Goal: Task Accomplishment & Management: Manage account settings

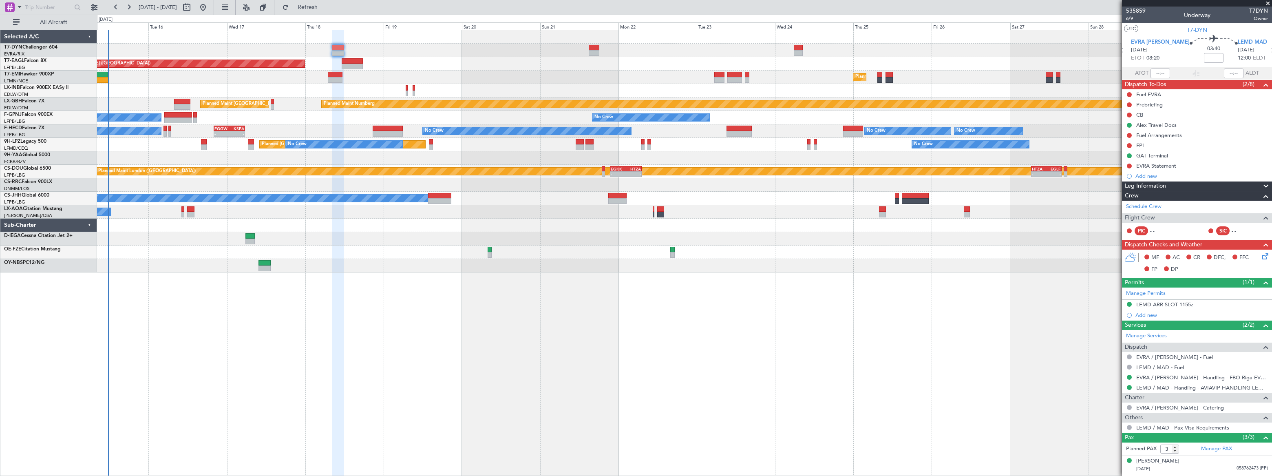
scroll to position [33, 0]
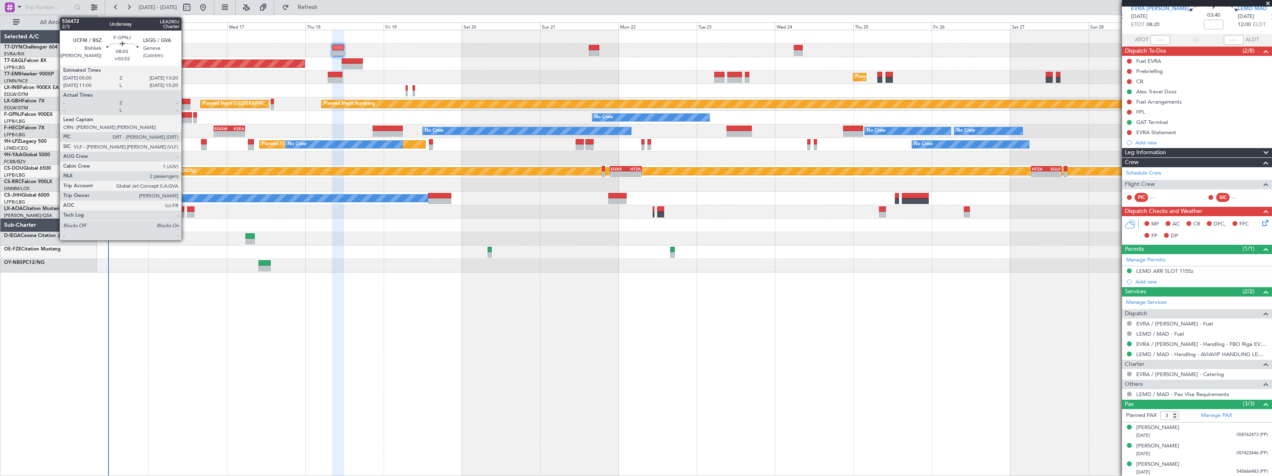
click at [185, 115] on div at bounding box center [177, 115] width 27 height 6
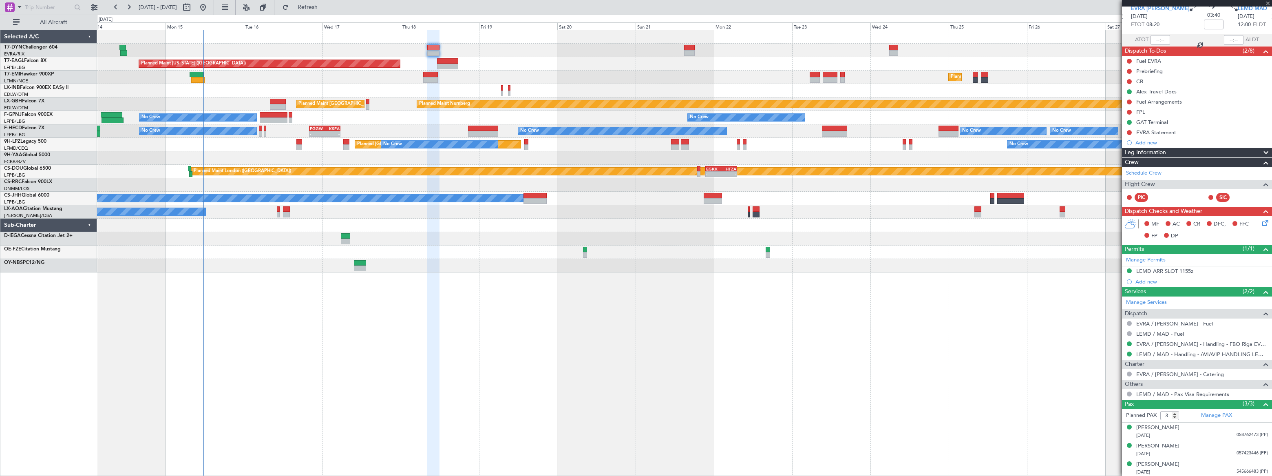
click at [269, 140] on div "No Crew [GEOGRAPHIC_DATA] ([GEOGRAPHIC_DATA]) No Crew Planned Maint Cannes ([GE…" at bounding box center [684, 144] width 1174 height 13
type input "+00:55"
type input "2"
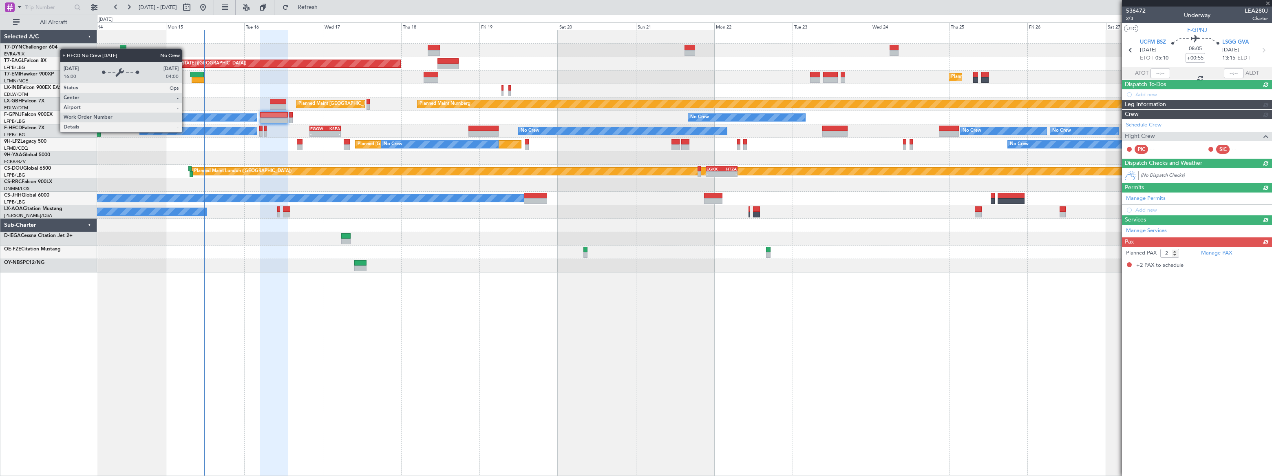
scroll to position [0, 0]
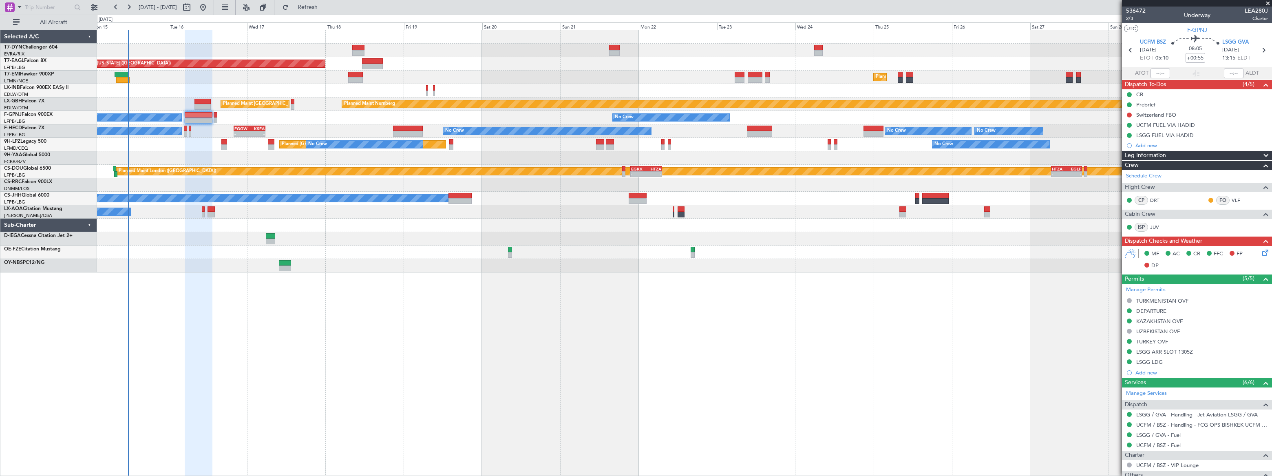
click at [150, 158] on div "AOG Maint Brazzaville (Maya-maya)" at bounding box center [684, 157] width 1174 height 13
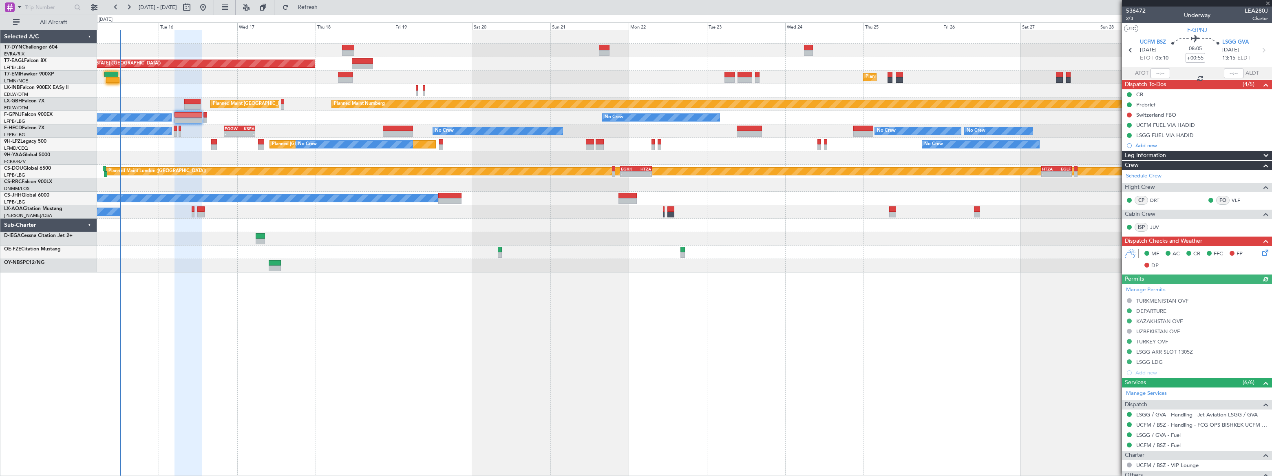
click at [351, 311] on div "Planned Maint New York (Teterboro) Planned Maint Zurich Planned Maint London (F…" at bounding box center [684, 253] width 1175 height 446
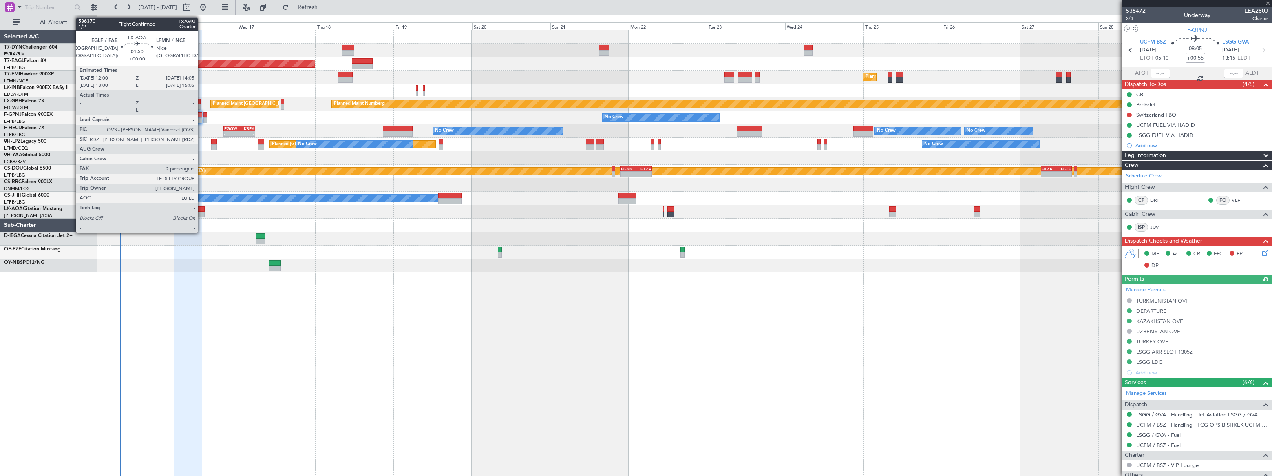
click at [201, 212] on div at bounding box center [200, 215] width 7 height 6
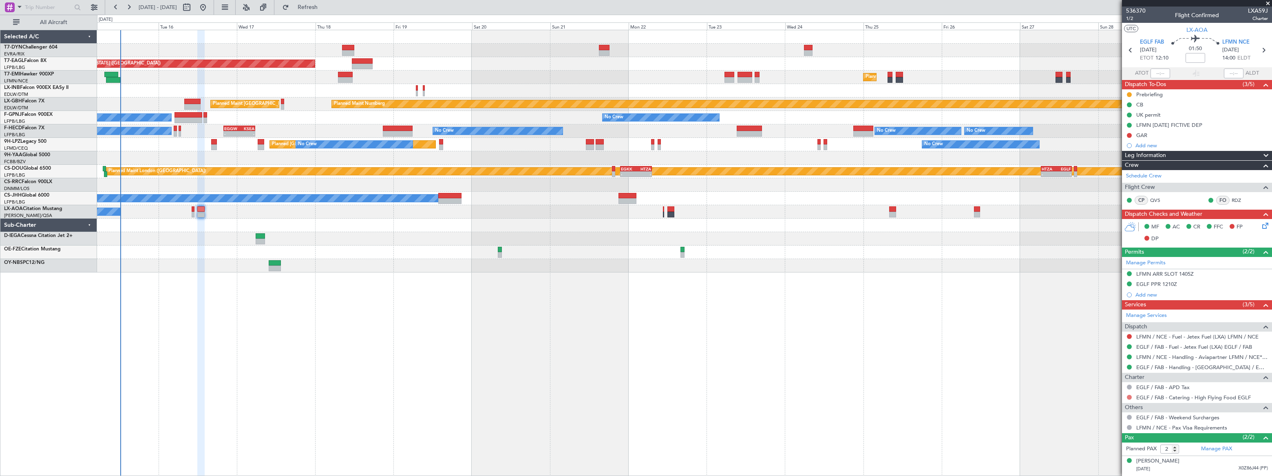
click at [1129, 395] on button at bounding box center [1129, 397] width 5 height 5
drag, startPoint x: 1099, startPoint y: 296, endPoint x: 1082, endPoint y: 305, distance: 18.4
click at [1098, 296] on span "Not Required" at bounding box center [1109, 299] width 33 height 8
click at [1129, 134] on button at bounding box center [1129, 135] width 5 height 5
drag, startPoint x: 1120, startPoint y: 157, endPoint x: 1106, endPoint y: 159, distance: 14.0
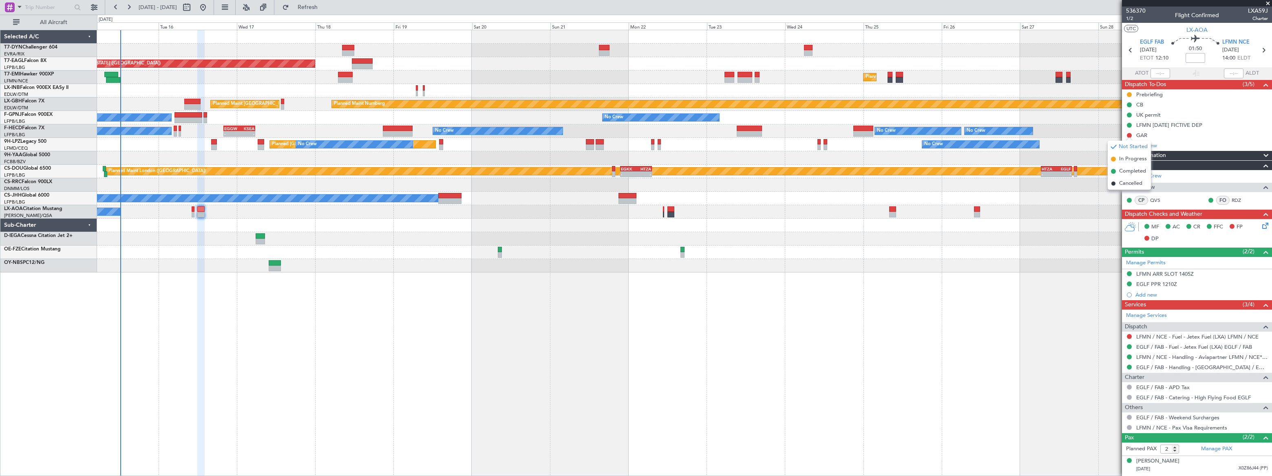
click at [1119, 157] on span "In Progress" at bounding box center [1133, 159] width 28 height 8
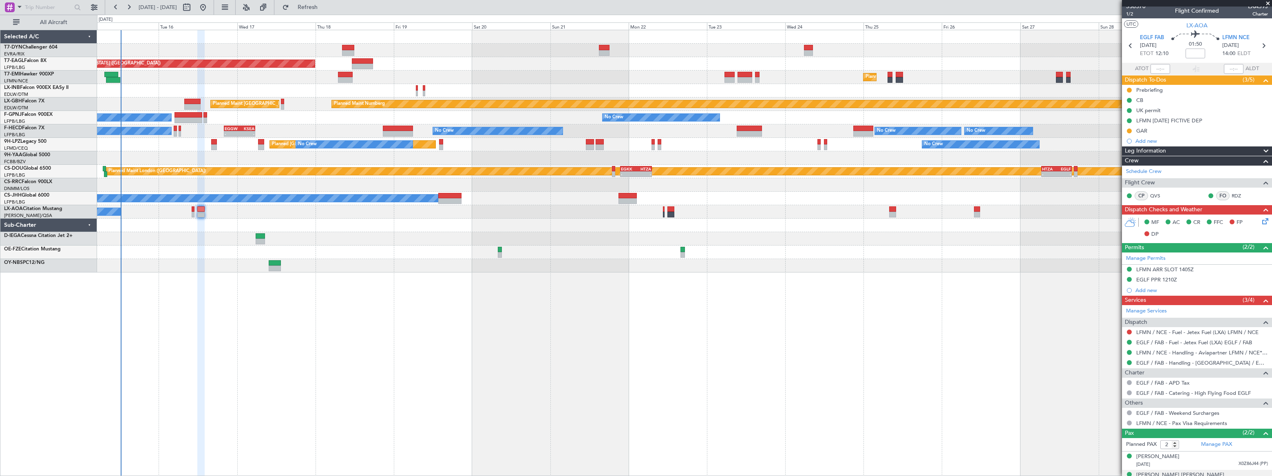
scroll to position [15, 0]
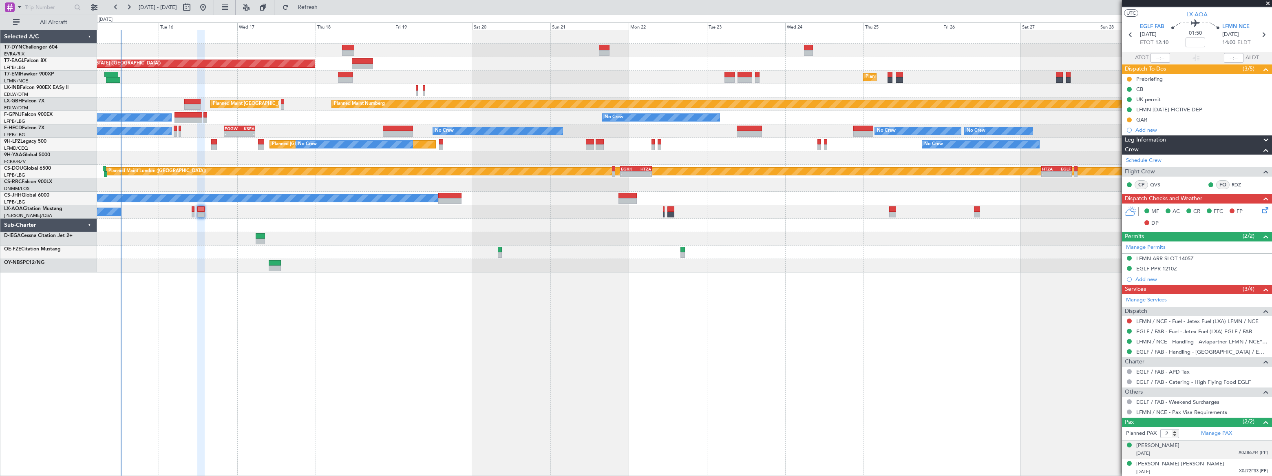
click at [1182, 447] on div "Hazel Zuellig 04/03/1972 X0Z86J44 (PP)" at bounding box center [1202, 449] width 132 height 16
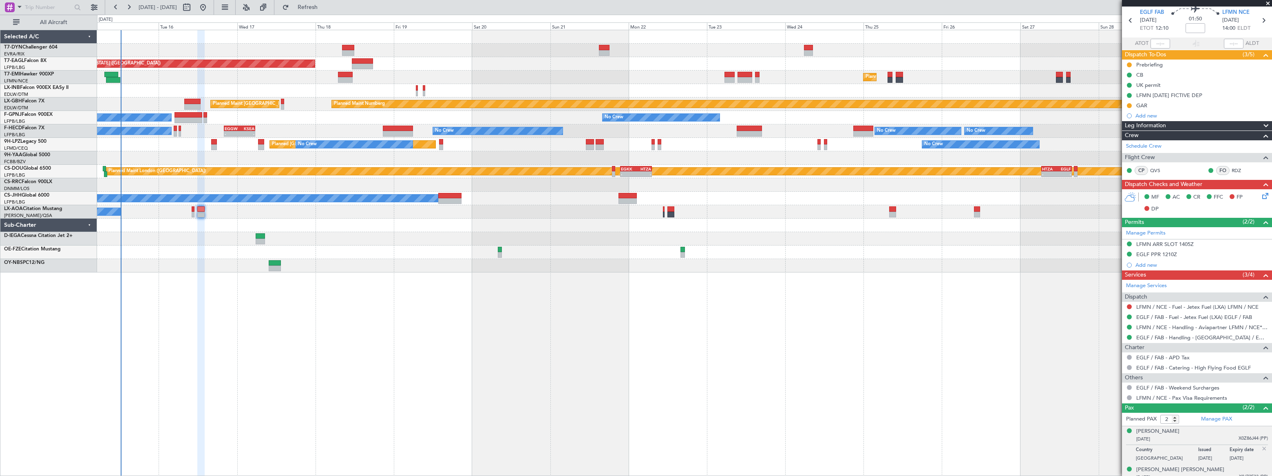
scroll to position [35, 0]
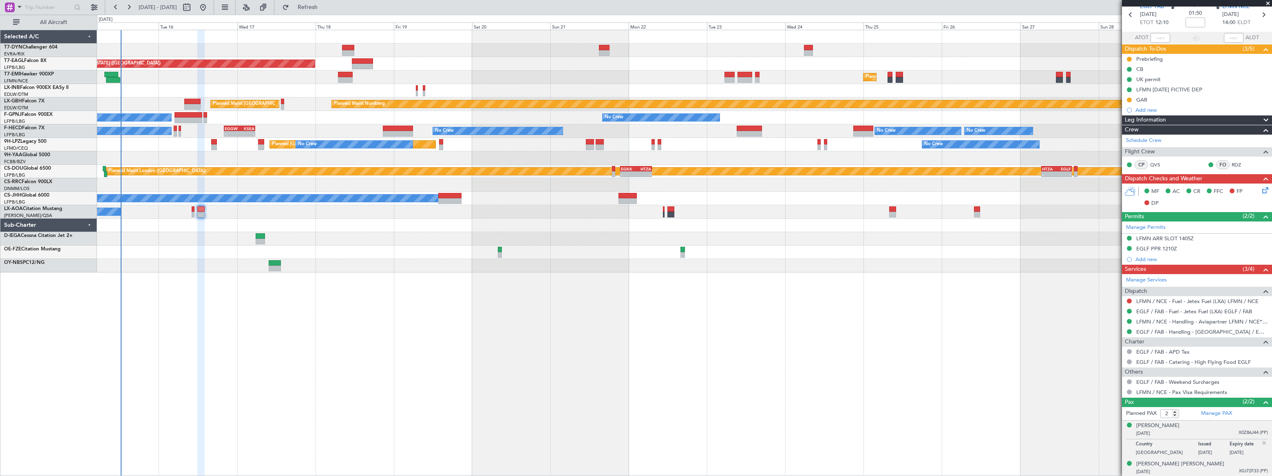
click at [1226, 471] on div "16/04/1957 X0J72F33 (PP)" at bounding box center [1202, 472] width 132 height 8
click at [1163, 426] on div "Hazel Zuellig" at bounding box center [1157, 426] width 43 height 8
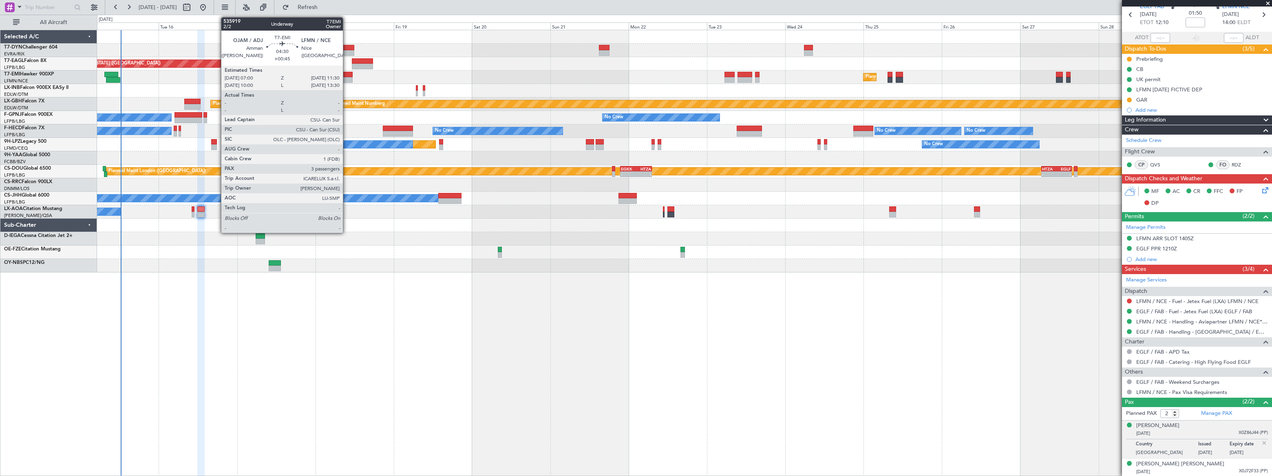
click at [347, 77] on div at bounding box center [345, 80] width 15 height 6
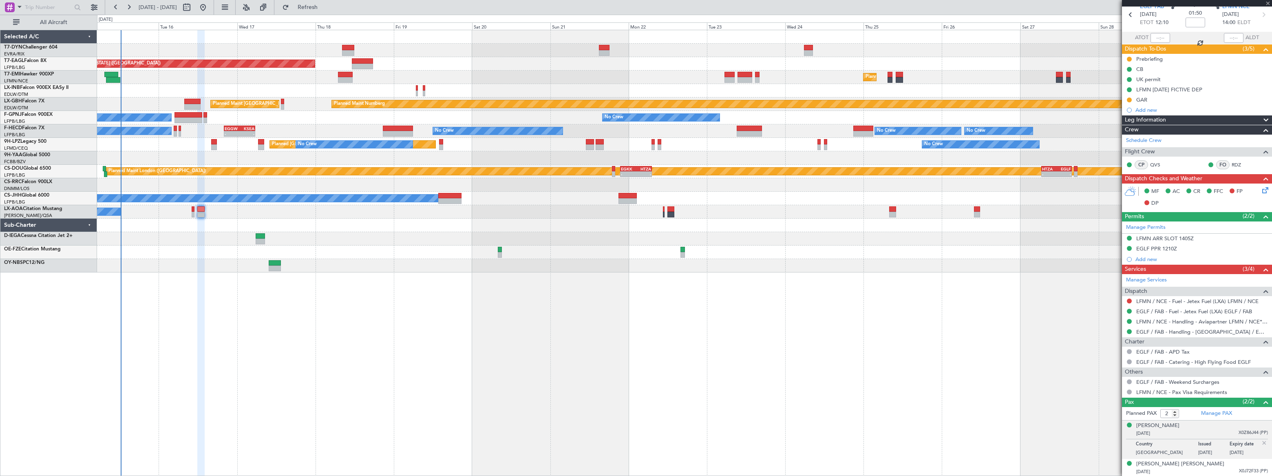
type input "+00:45"
type input "3"
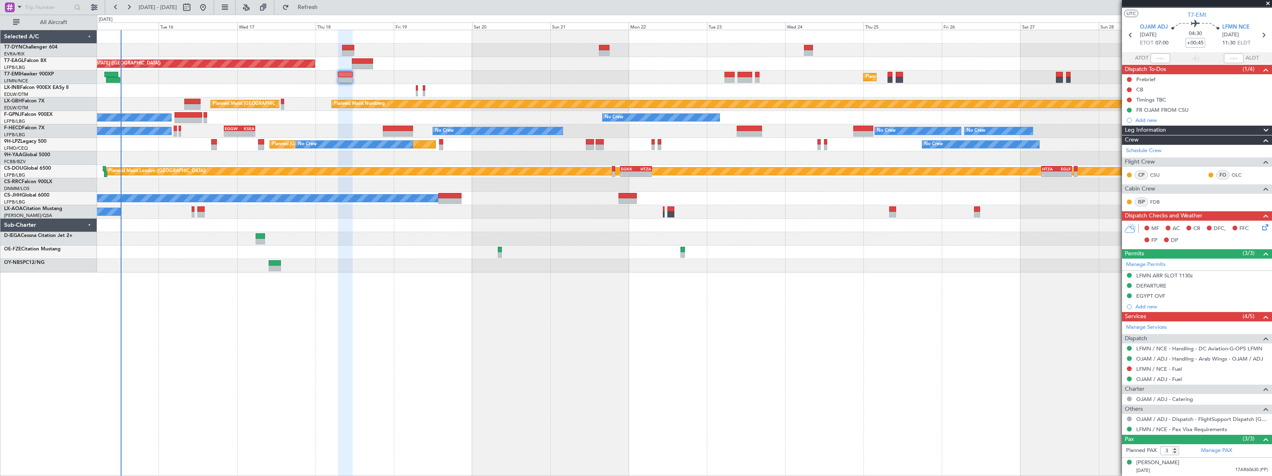
scroll to position [0, 0]
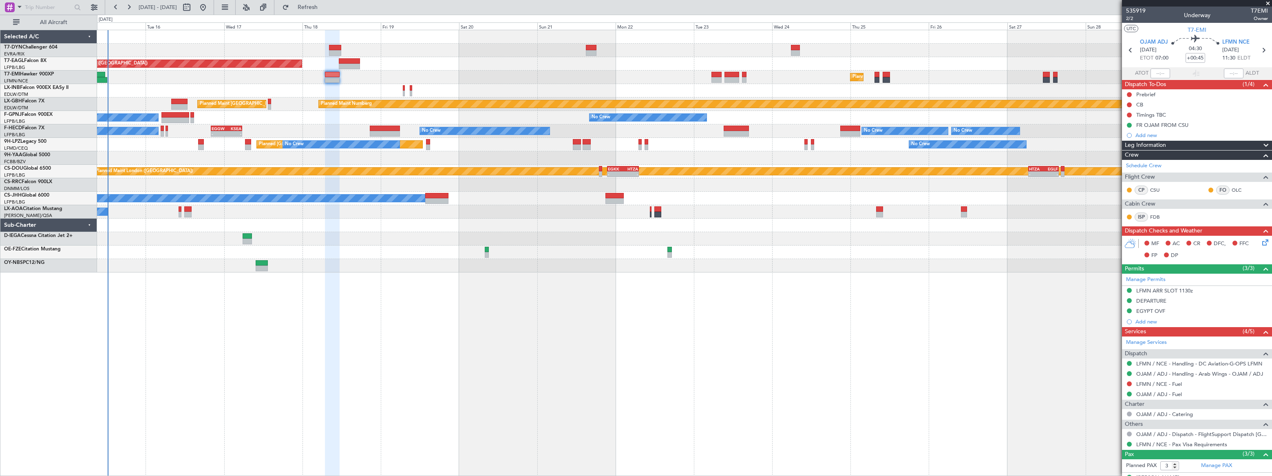
click at [404, 261] on div at bounding box center [684, 265] width 1174 height 13
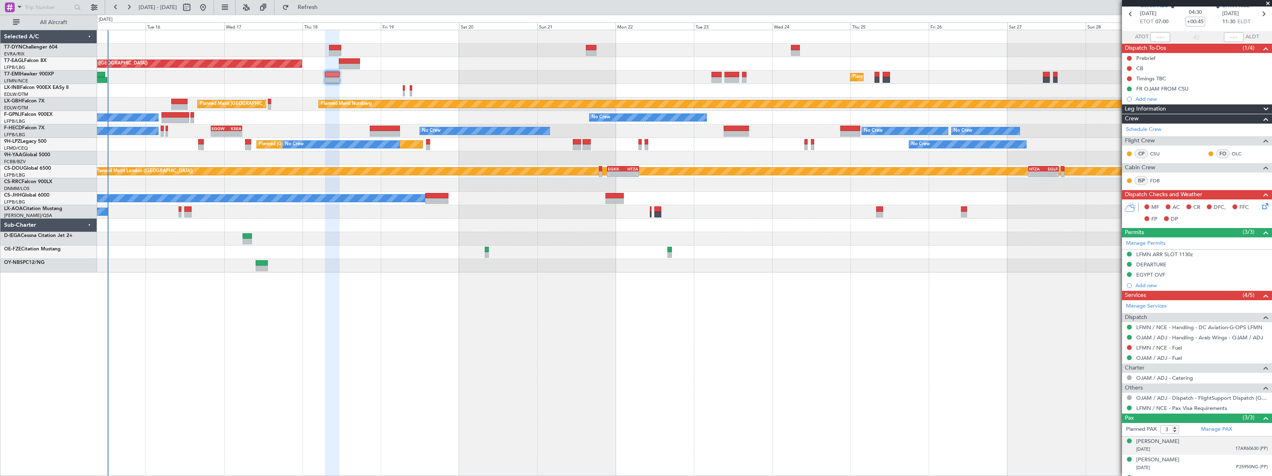
scroll to position [50, 0]
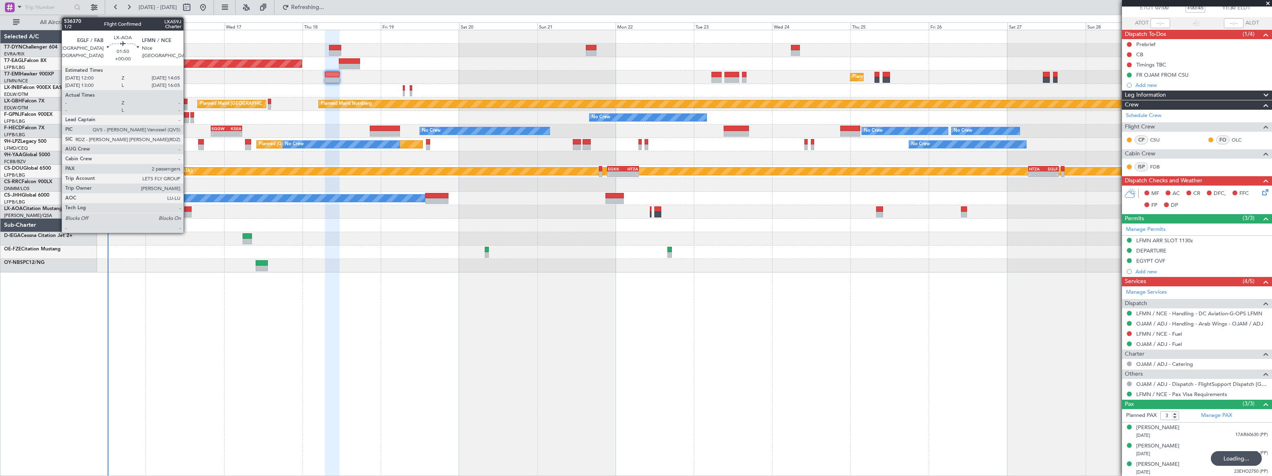
click at [187, 211] on div at bounding box center [187, 209] width 7 height 6
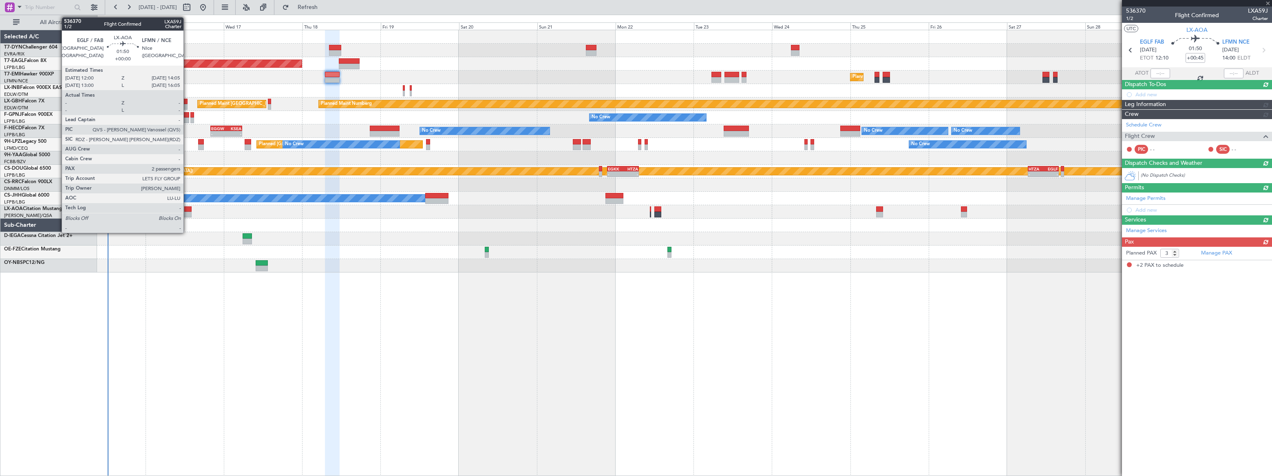
type input "2"
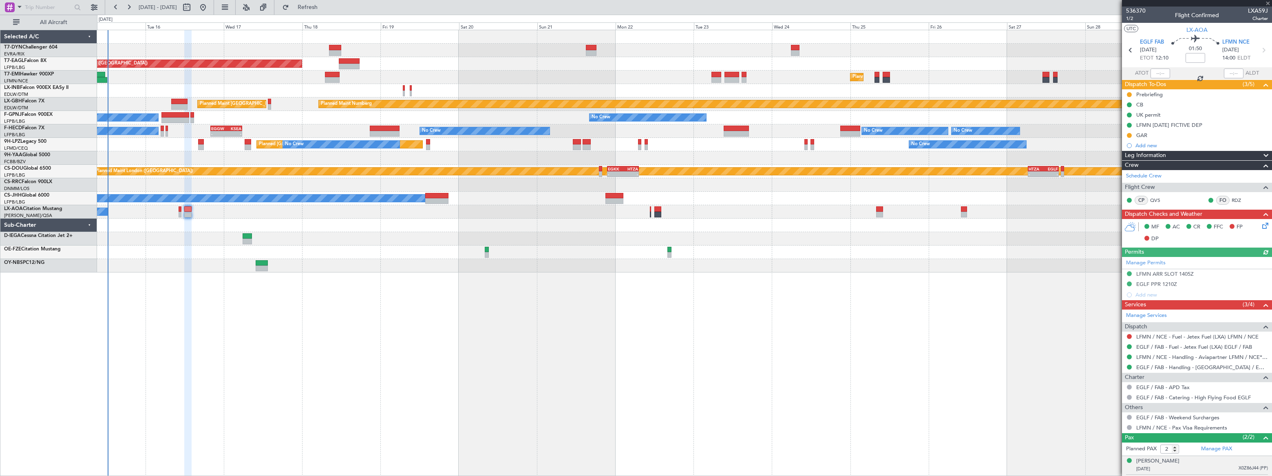
scroll to position [35, 0]
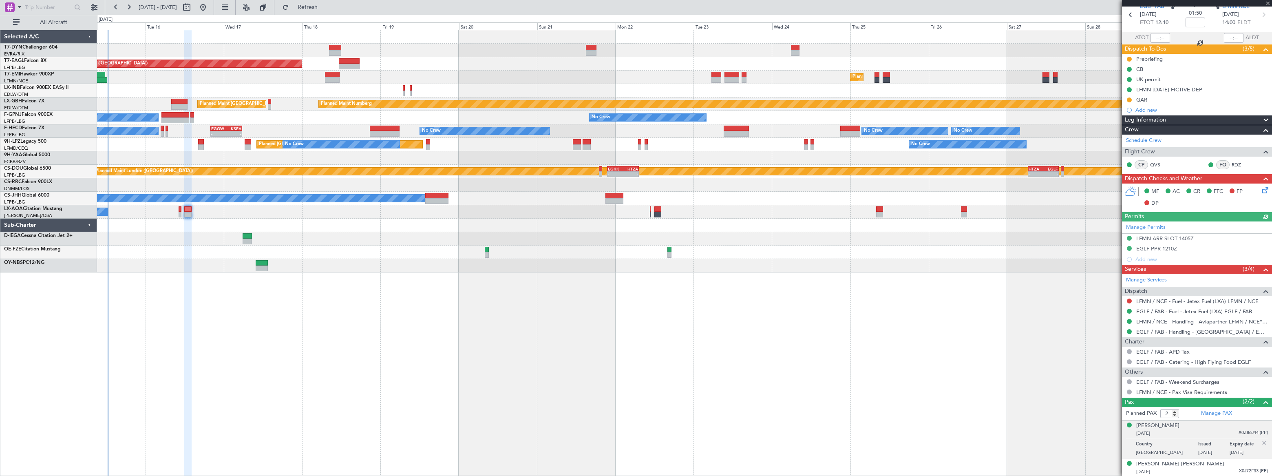
click at [1204, 426] on div "Hazel Zuellig 04/03/1972 X0Z86J44 (PP)" at bounding box center [1202, 430] width 132 height 16
click at [1161, 424] on div "Hazel Zuellig" at bounding box center [1157, 426] width 43 height 8
click at [1154, 429] on div "04/03/1972 X0Z86J44 (PP)" at bounding box center [1202, 433] width 132 height 8
click at [1163, 426] on div "Hazel Zuellig" at bounding box center [1157, 426] width 43 height 8
click at [1186, 463] on div "John David Stephen Zuellig" at bounding box center [1180, 464] width 88 height 8
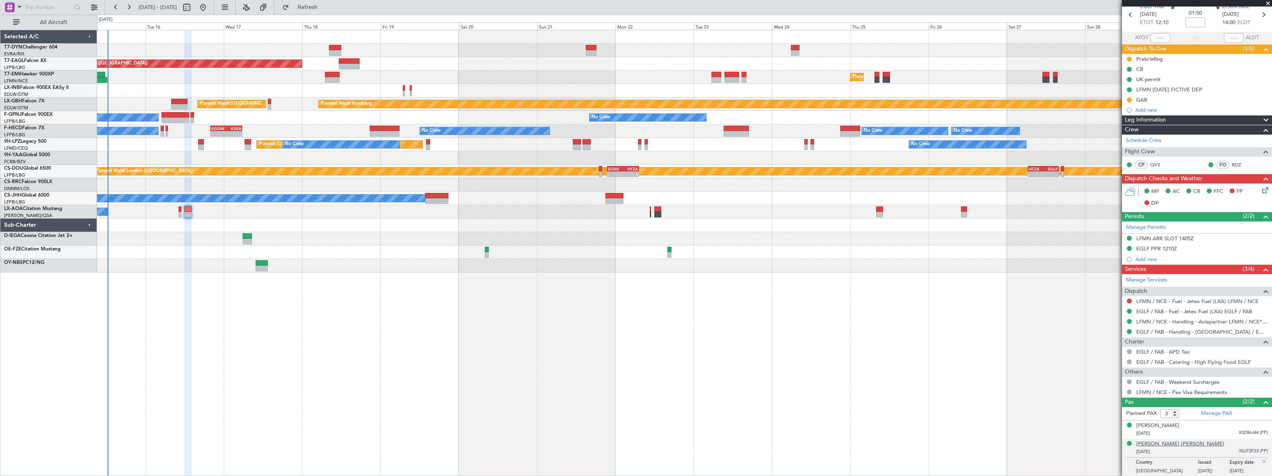
click at [1184, 444] on div "John David Stephen Zuellig" at bounding box center [1180, 444] width 88 height 8
click at [1167, 442] on div "John David Stephen Zuellig" at bounding box center [1180, 444] width 88 height 8
click at [1158, 424] on div "Hazel Zuellig" at bounding box center [1157, 426] width 43 height 8
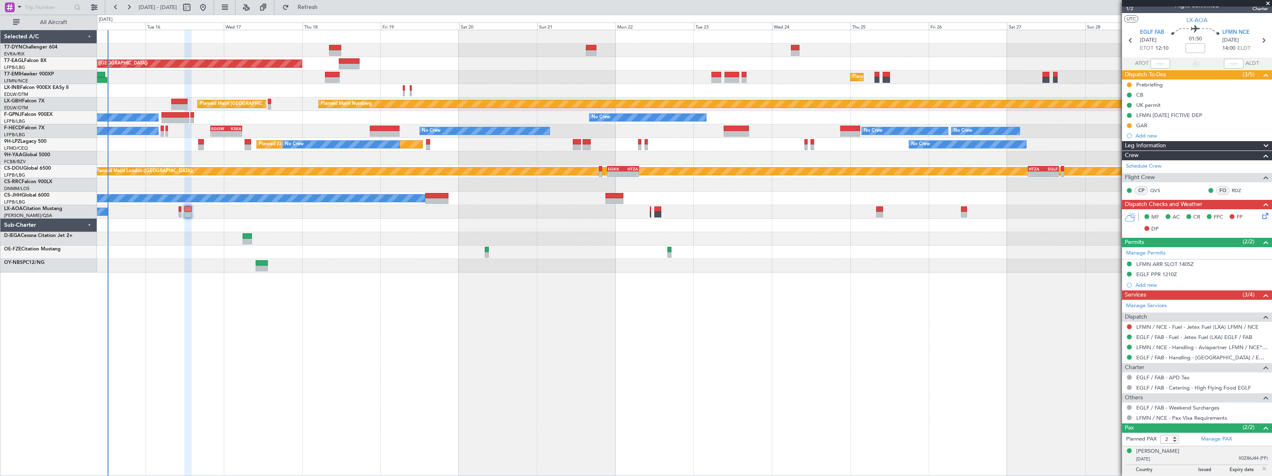
scroll to position [0, 0]
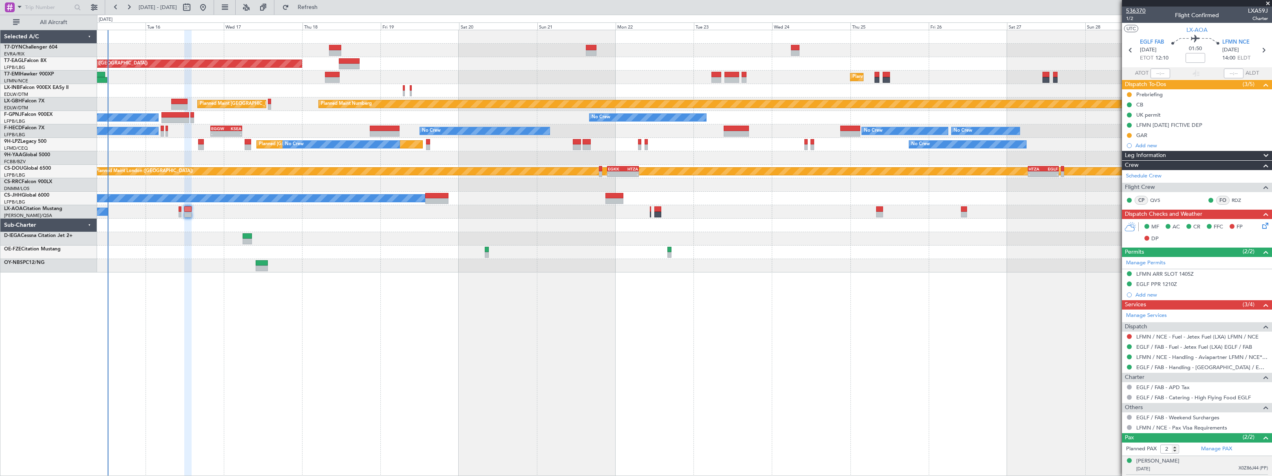
click at [1138, 10] on span "536370" at bounding box center [1136, 11] width 20 height 9
click at [1143, 11] on span "536370" at bounding box center [1136, 11] width 20 height 9
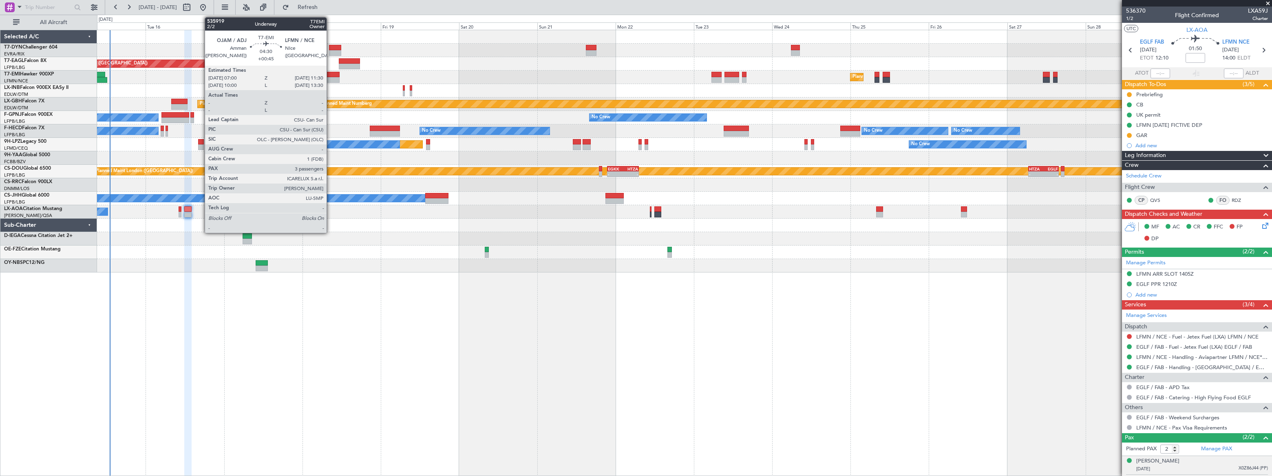
click at [330, 77] on div at bounding box center [332, 80] width 15 height 6
click at [331, 76] on div at bounding box center [332, 75] width 15 height 6
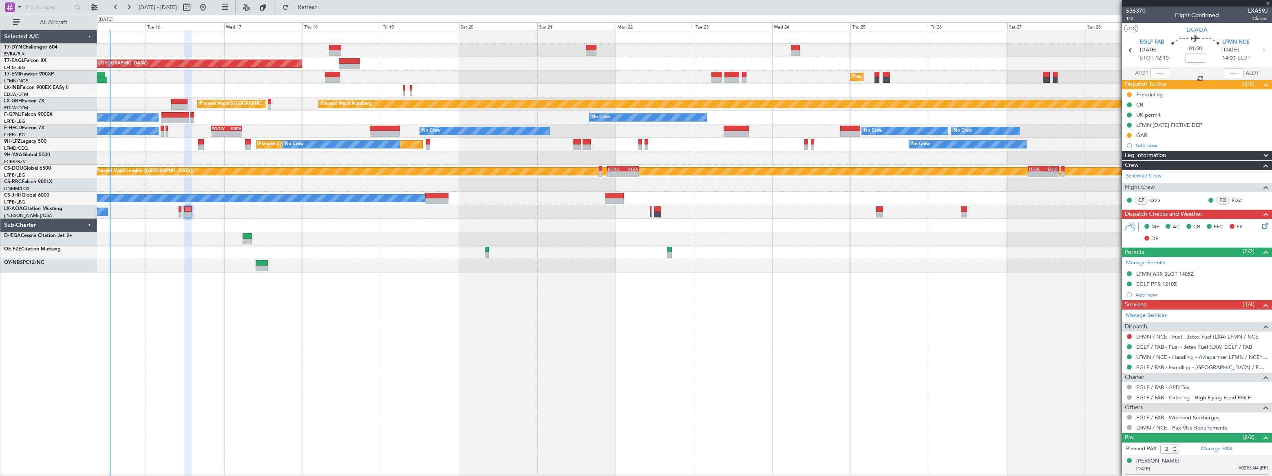
type input "+00:45"
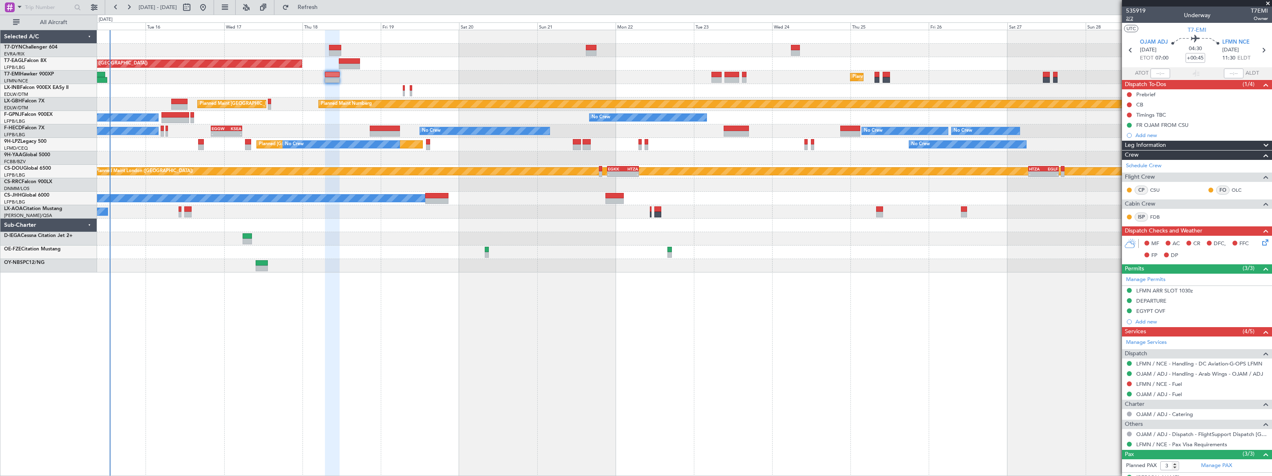
click at [1129, 20] on span "2/2" at bounding box center [1136, 18] width 20 height 7
click at [325, 6] on span "Refresh" at bounding box center [308, 7] width 34 height 6
click at [325, 6] on span "Refreshing..." at bounding box center [308, 7] width 34 height 6
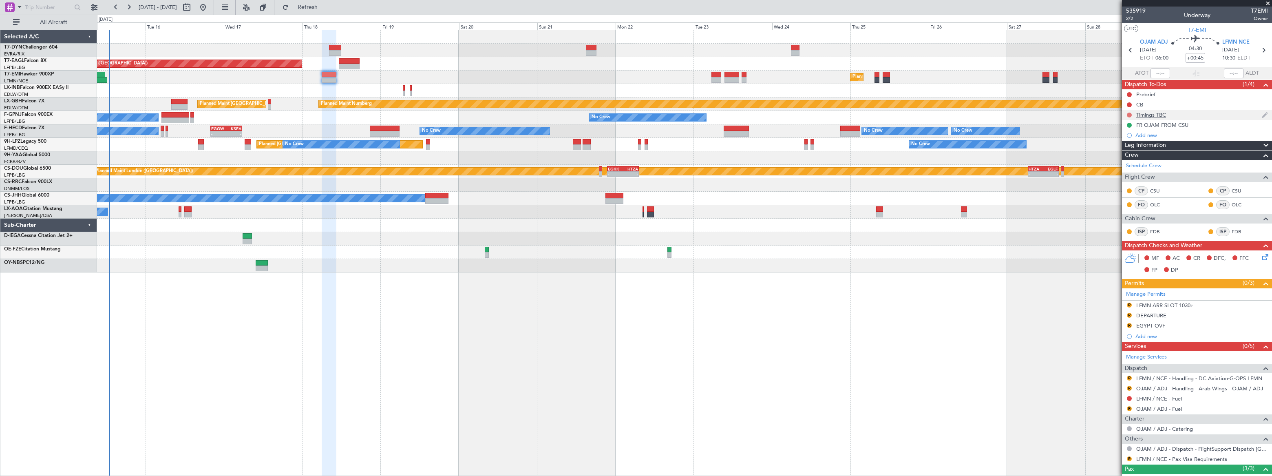
click at [1129, 114] on button at bounding box center [1129, 115] width 5 height 5
click at [1118, 163] on li "Cancelled" at bounding box center [1129, 163] width 43 height 12
click at [327, 12] on button "Refresh" at bounding box center [302, 7] width 49 height 13
click at [327, 11] on button "Refreshing..." at bounding box center [302, 7] width 49 height 13
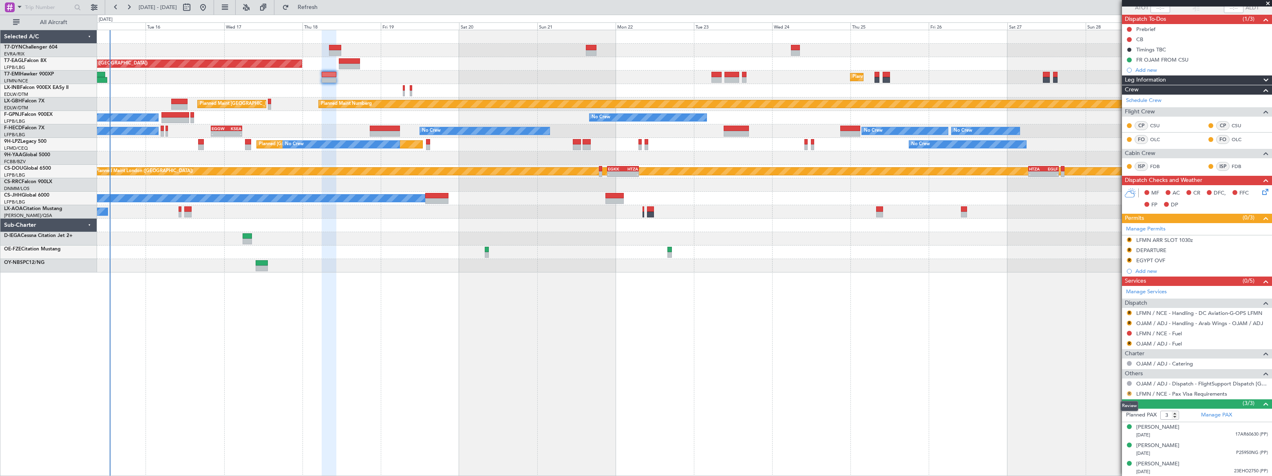
click at [1128, 393] on button "R" at bounding box center [1129, 393] width 5 height 5
click at [1098, 382] on span "Confirmed" at bounding box center [1105, 381] width 25 height 8
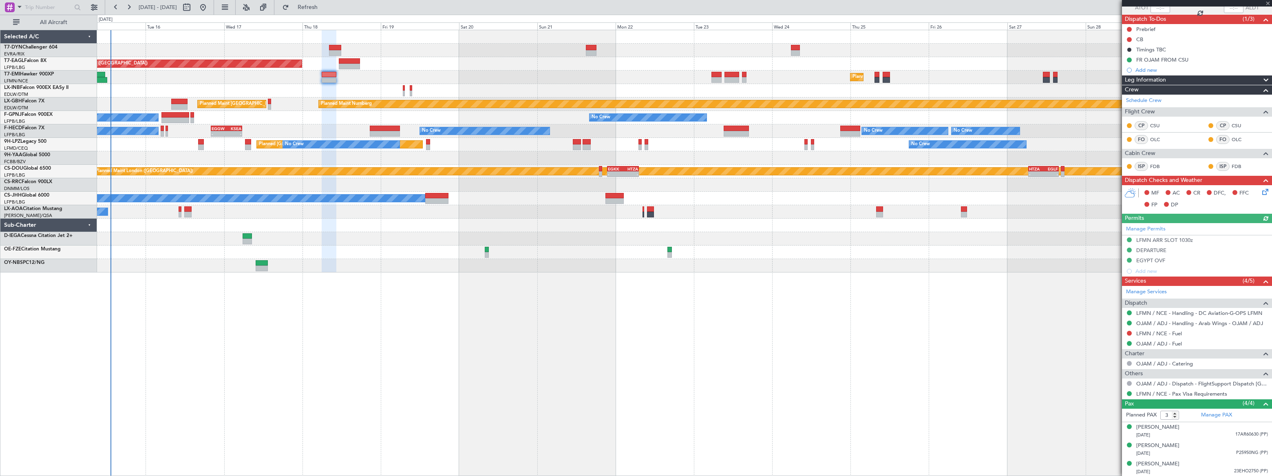
type input "4"
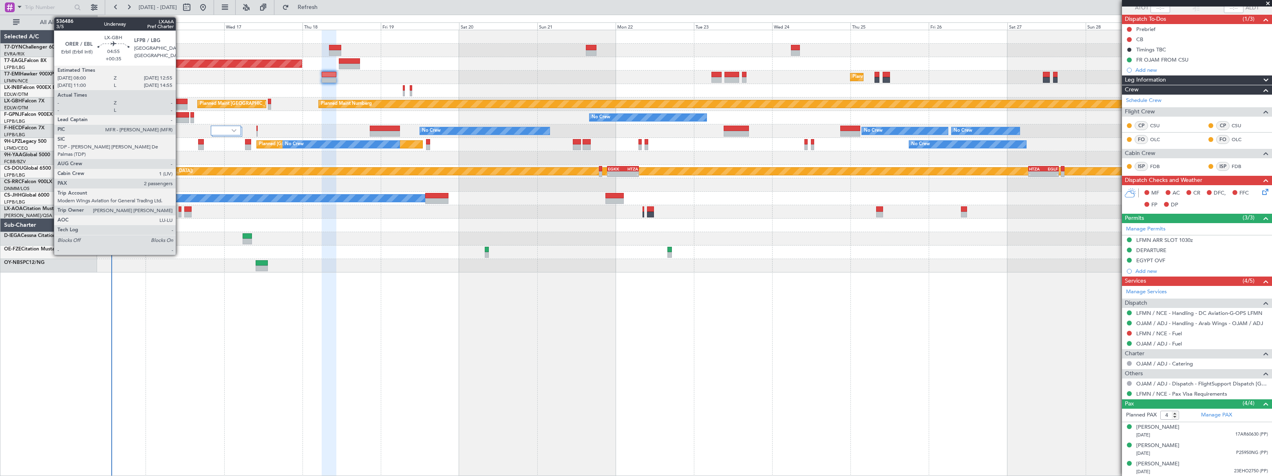
click at [179, 101] on div at bounding box center [179, 102] width 16 height 6
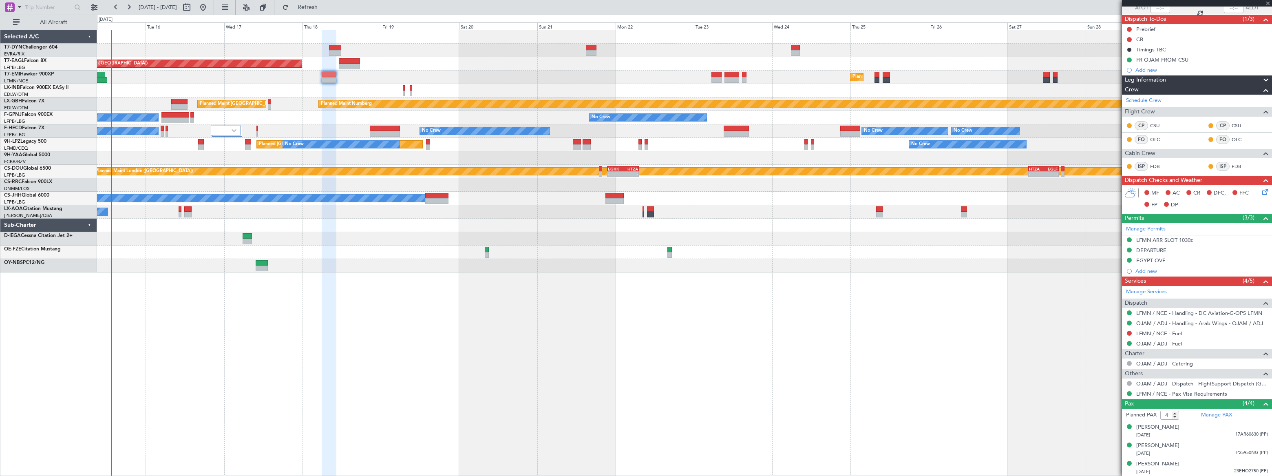
type input "+00:35"
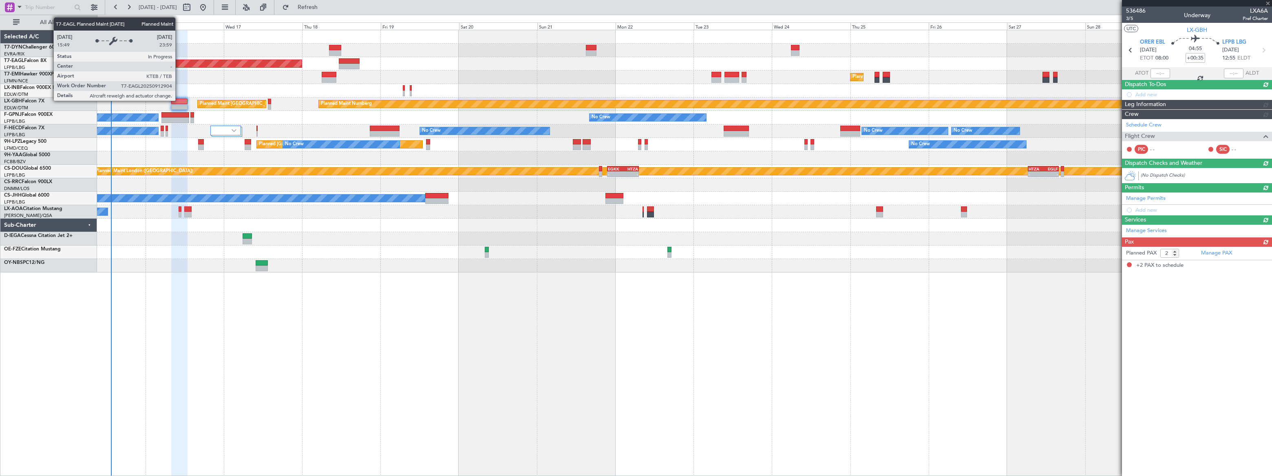
scroll to position [0, 0]
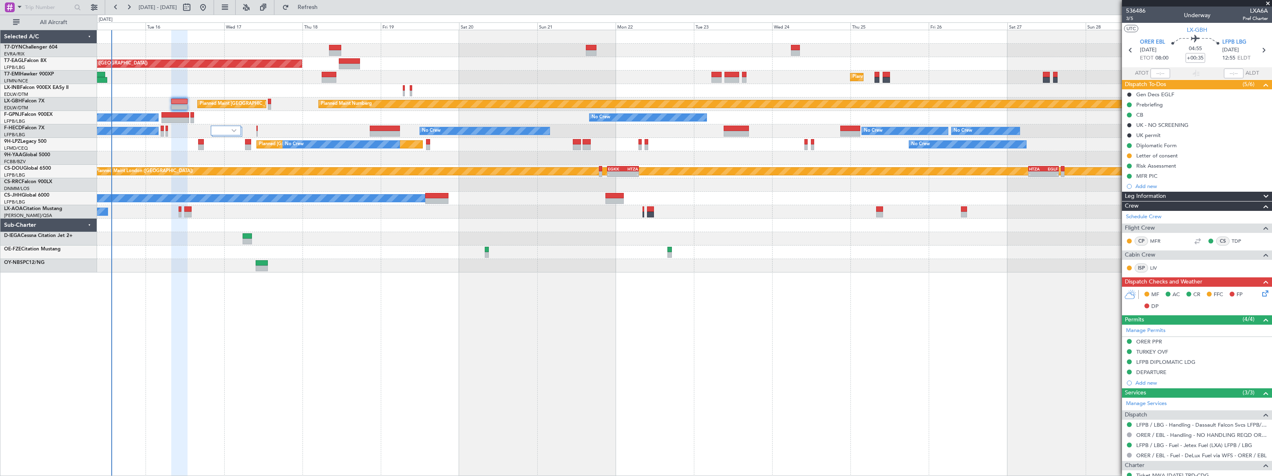
type input "3"
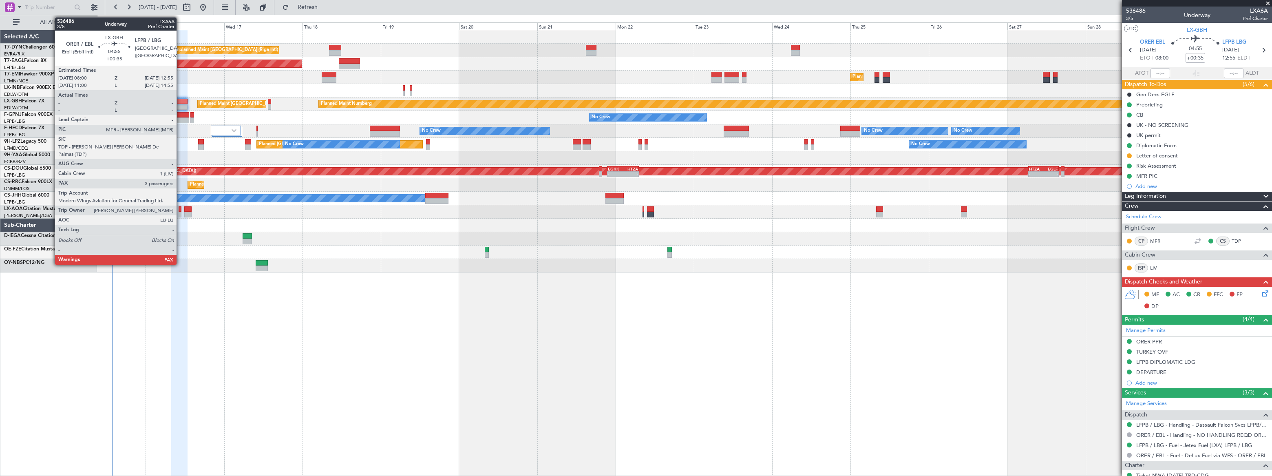
click at [180, 101] on div at bounding box center [179, 102] width 16 height 6
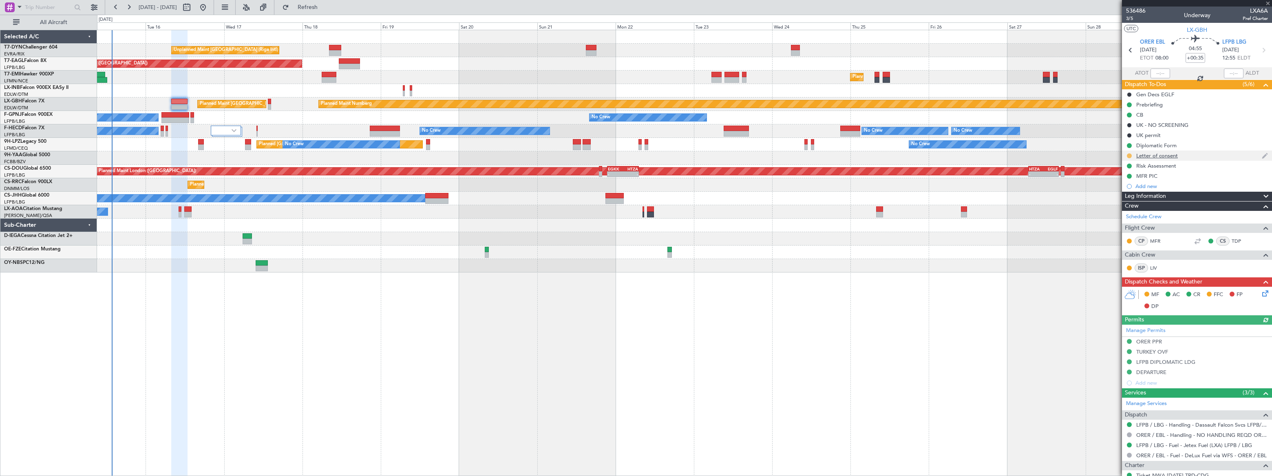
click at [1129, 155] on button at bounding box center [1129, 155] width 5 height 5
click at [1121, 204] on span "Cancelled" at bounding box center [1130, 204] width 23 height 8
click at [325, 4] on span "Refresh" at bounding box center [308, 7] width 34 height 6
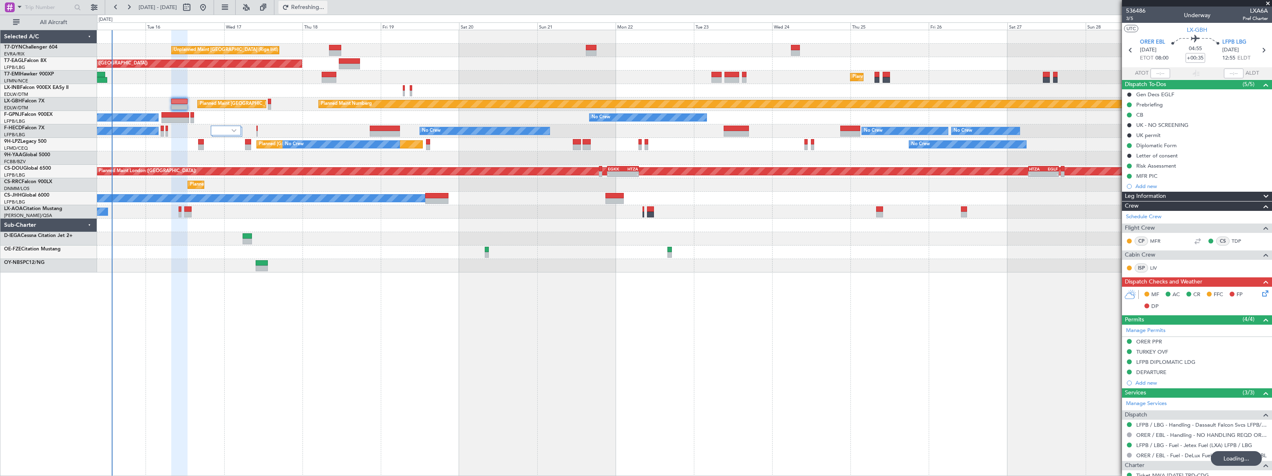
click at [325, 4] on span "Refreshing..." at bounding box center [308, 7] width 34 height 6
click at [1129, 18] on span "3/5" at bounding box center [1136, 18] width 20 height 7
click at [1263, 292] on icon at bounding box center [1263, 292] width 7 height 7
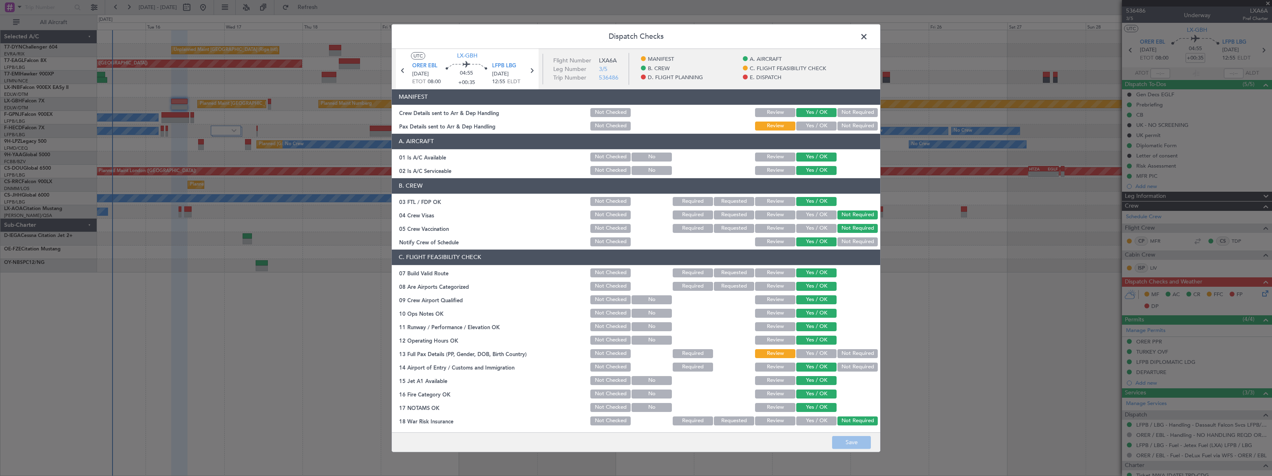
click at [818, 124] on button "Yes / OK" at bounding box center [816, 125] width 40 height 9
drag, startPoint x: 862, startPoint y: 445, endPoint x: 860, endPoint y: 438, distance: 7.1
click at [862, 445] on button "Save" at bounding box center [851, 442] width 39 height 13
click at [868, 36] on span at bounding box center [868, 38] width 0 height 16
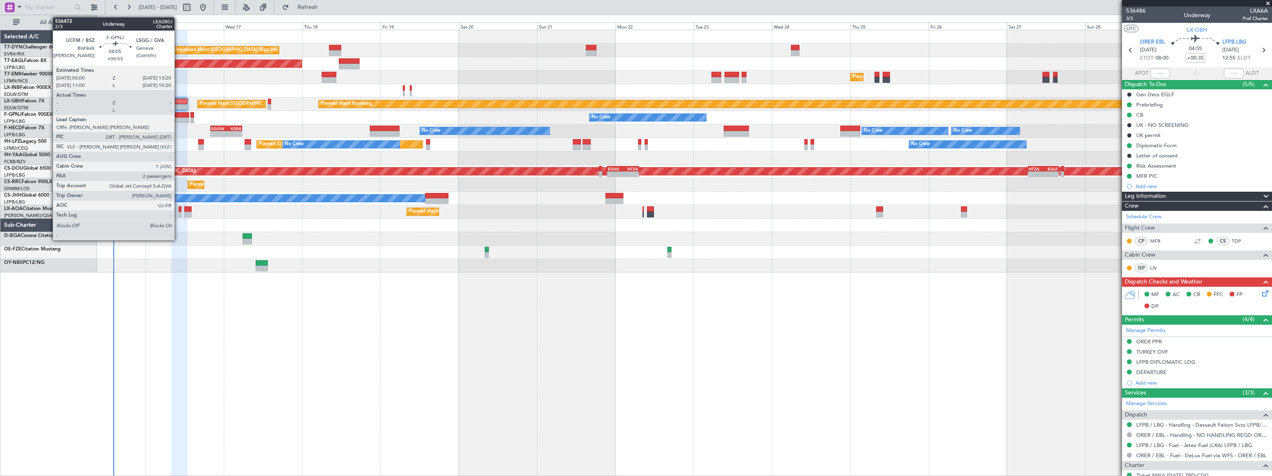
click at [178, 118] on div at bounding box center [174, 120] width 27 height 6
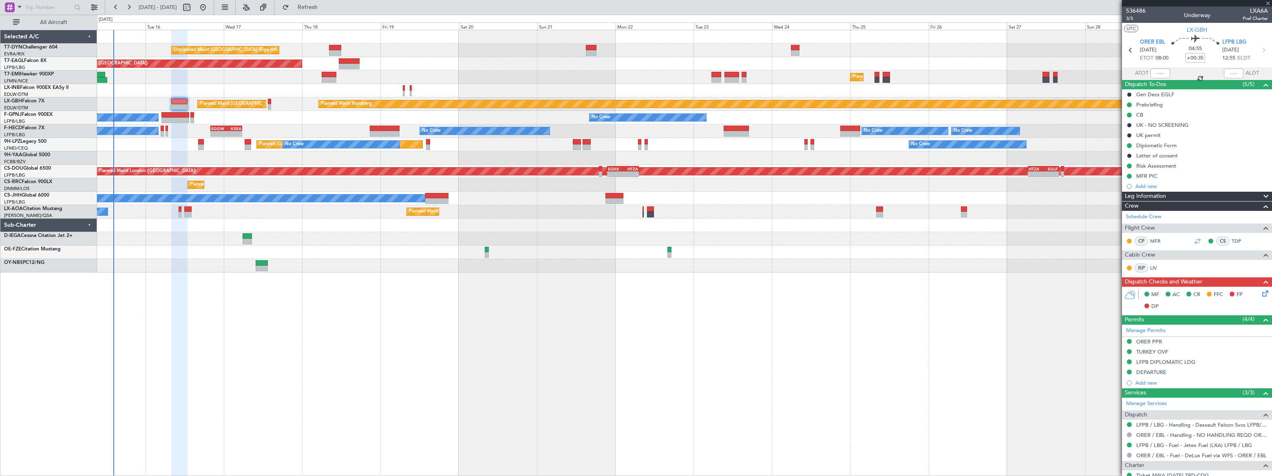
type input "+00:55"
type input "2"
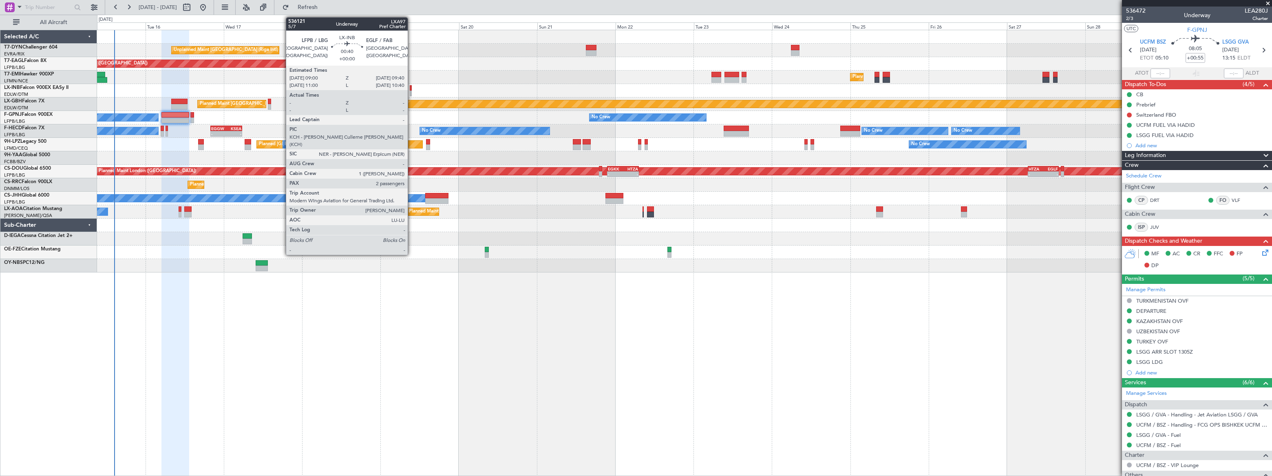
click at [411, 91] on div at bounding box center [411, 94] width 2 height 6
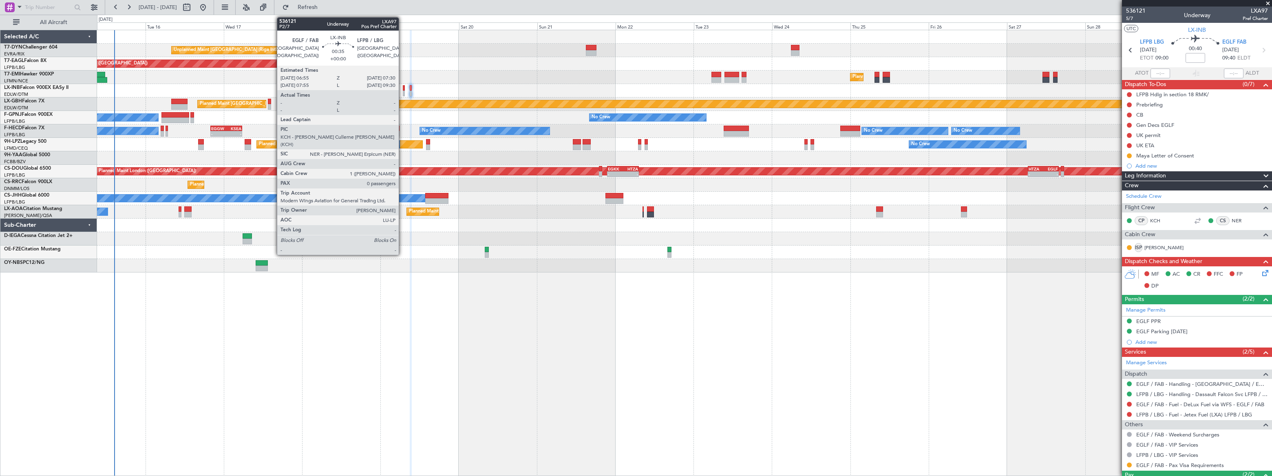
click at [403, 93] on div at bounding box center [404, 94] width 2 height 6
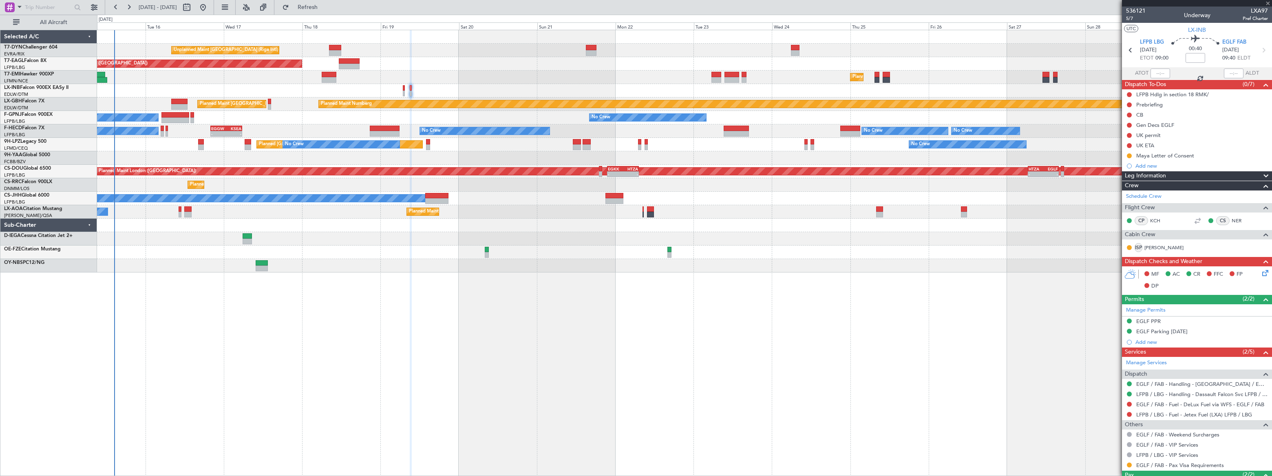
type input "0"
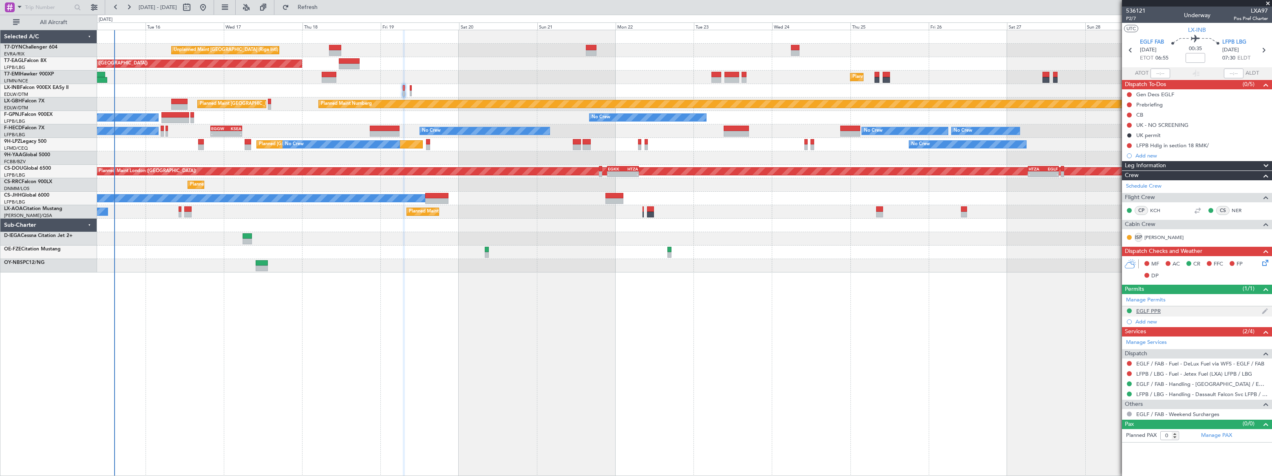
click at [1171, 309] on div "EGLF PPR" at bounding box center [1197, 311] width 150 height 10
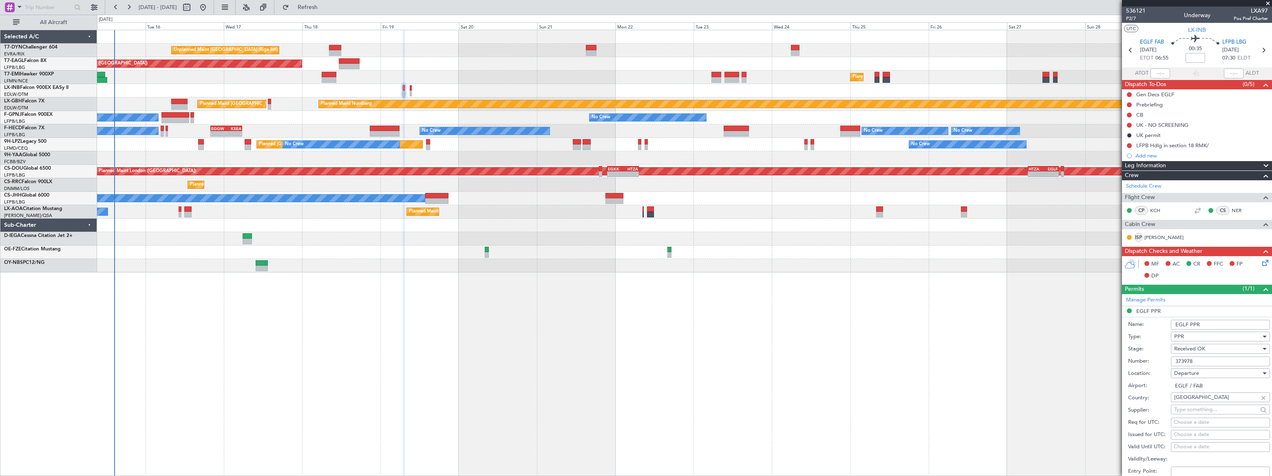
drag, startPoint x: 1198, startPoint y: 359, endPoint x: 1172, endPoint y: 360, distance: 26.5
click at [1172, 360] on input "373978" at bounding box center [1220, 361] width 99 height 10
